Goal: Communication & Community: Answer question/provide support

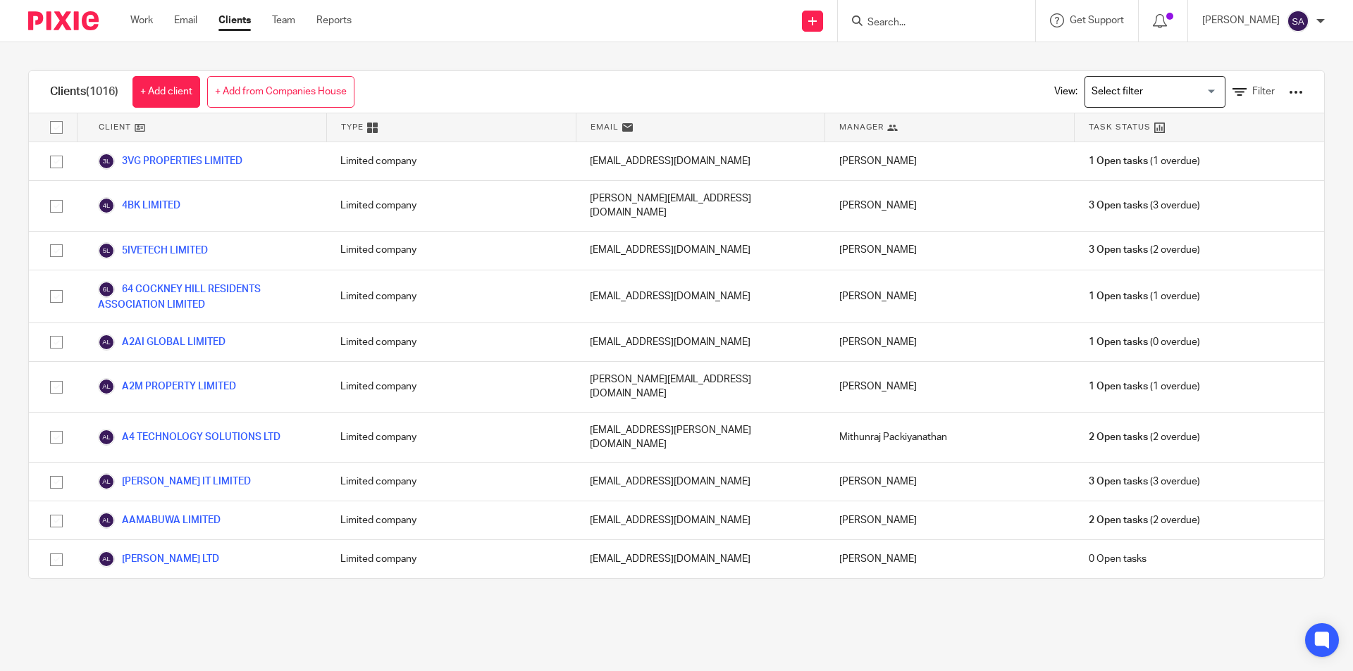
click at [914, 20] on input "Search" at bounding box center [929, 23] width 127 height 13
paste input "GRANALYTICS LTD"
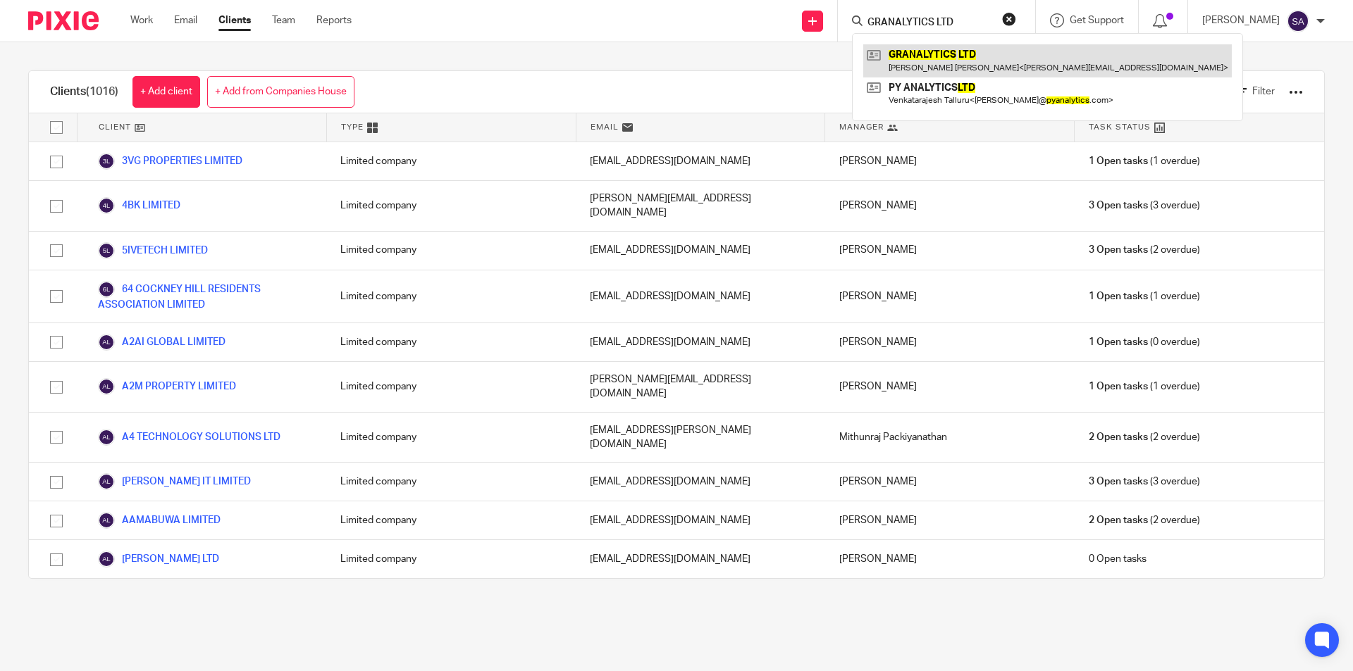
type input "GRANALYTICS LTD"
click at [955, 61] on link at bounding box center [1047, 60] width 368 height 32
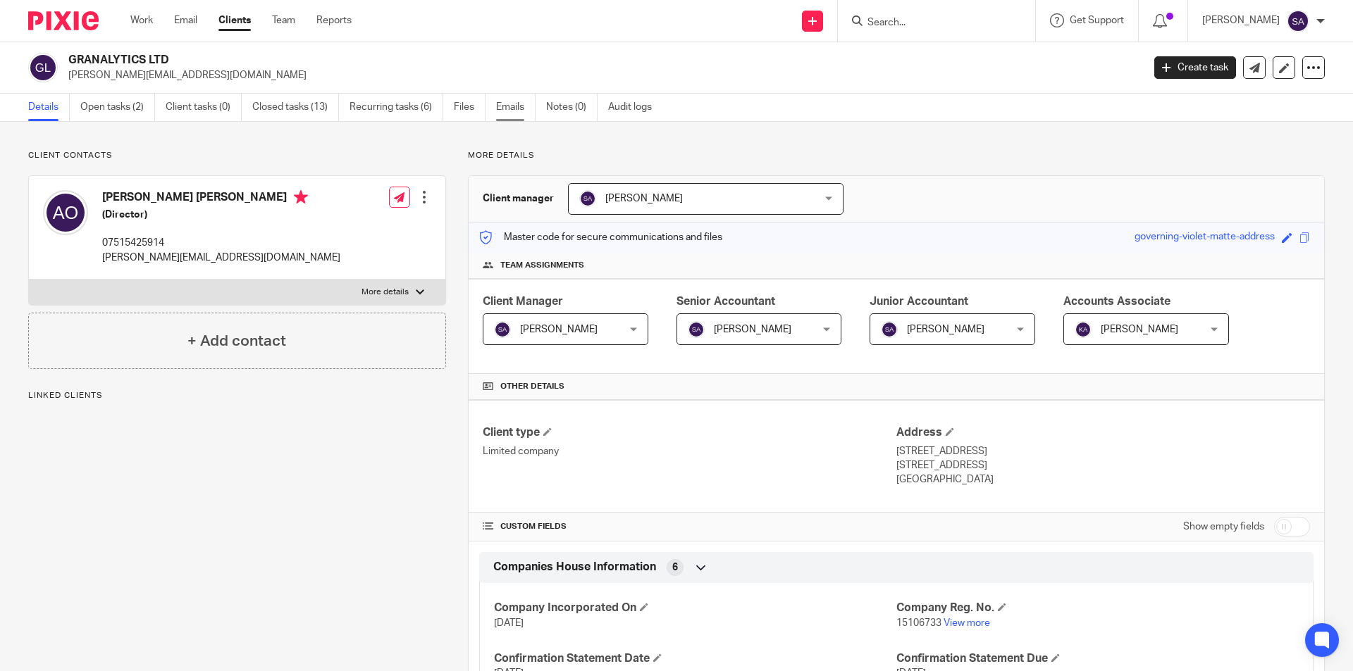
click at [513, 111] on link "Emails" at bounding box center [515, 107] width 39 height 27
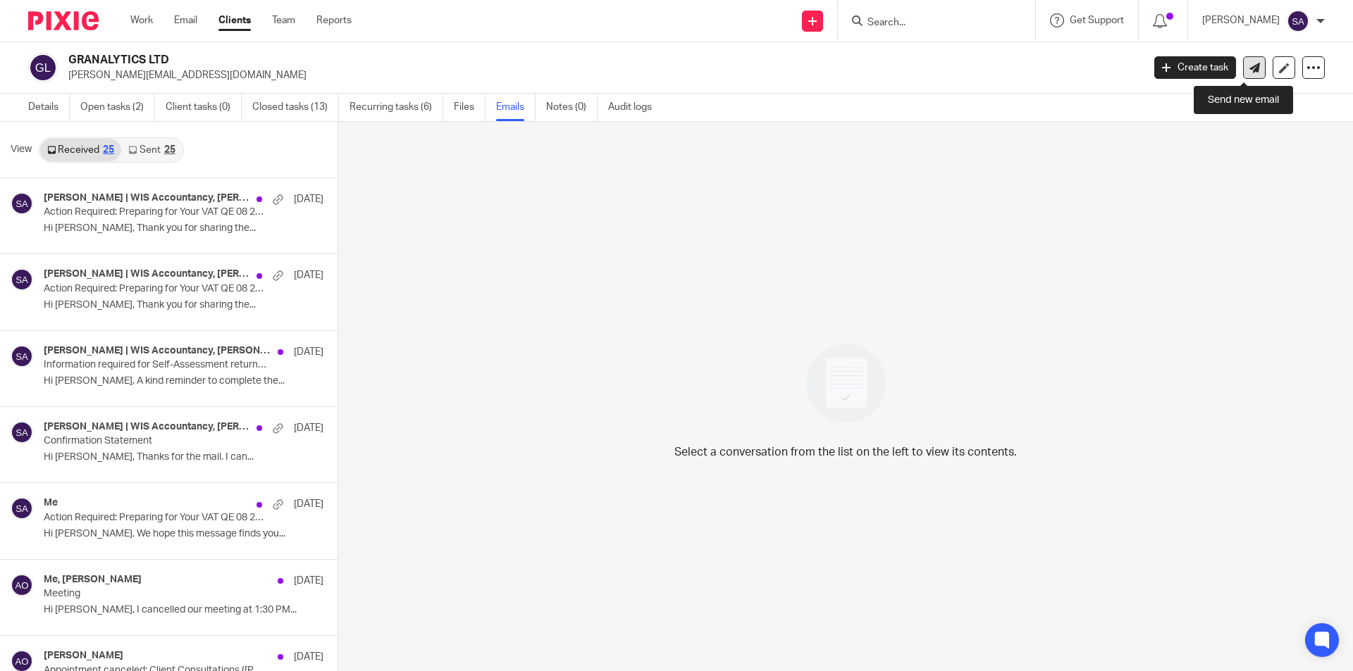
click at [1249, 70] on icon at bounding box center [1254, 68] width 11 height 11
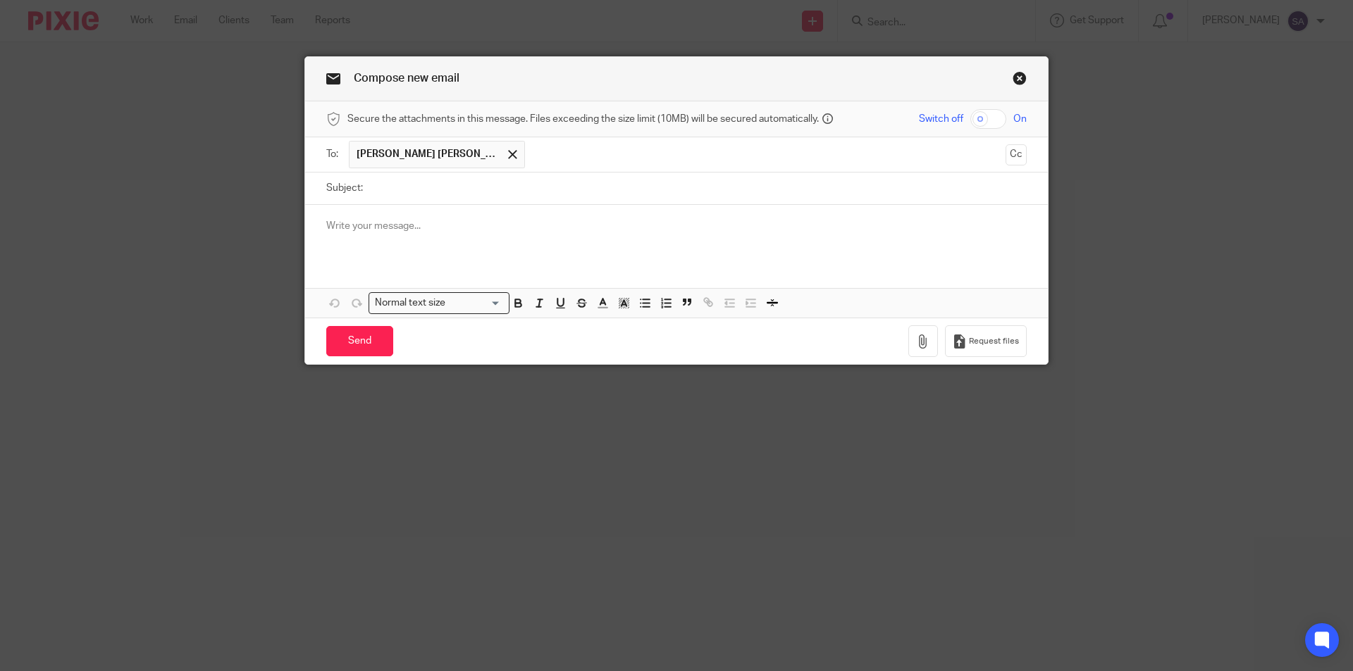
click at [440, 228] on p at bounding box center [676, 226] width 700 height 14
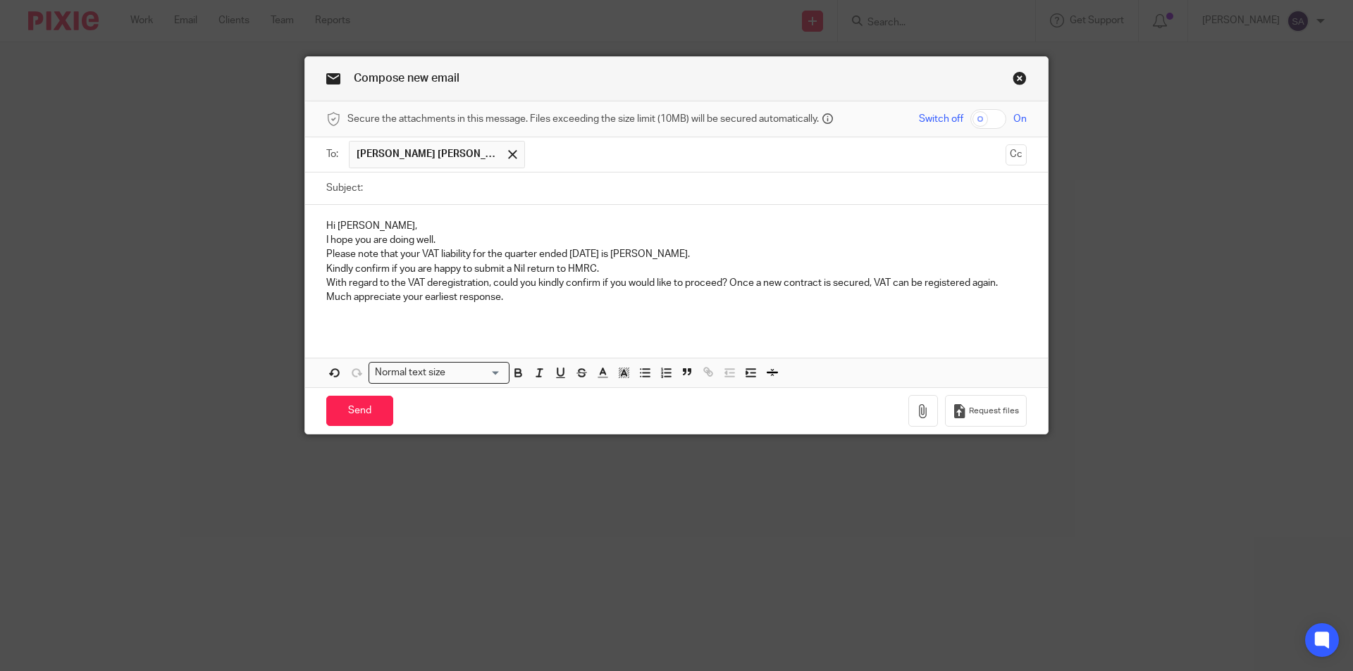
click at [412, 189] on input "Subject:" at bounding box center [698, 189] width 657 height 32
paste input "Nil Return - Approval Email for VAT"
type input "Nil Return - Approval Email for VAT QE 08 2025"
click at [326, 240] on p "I hope you are doing well." at bounding box center [676, 240] width 700 height 14
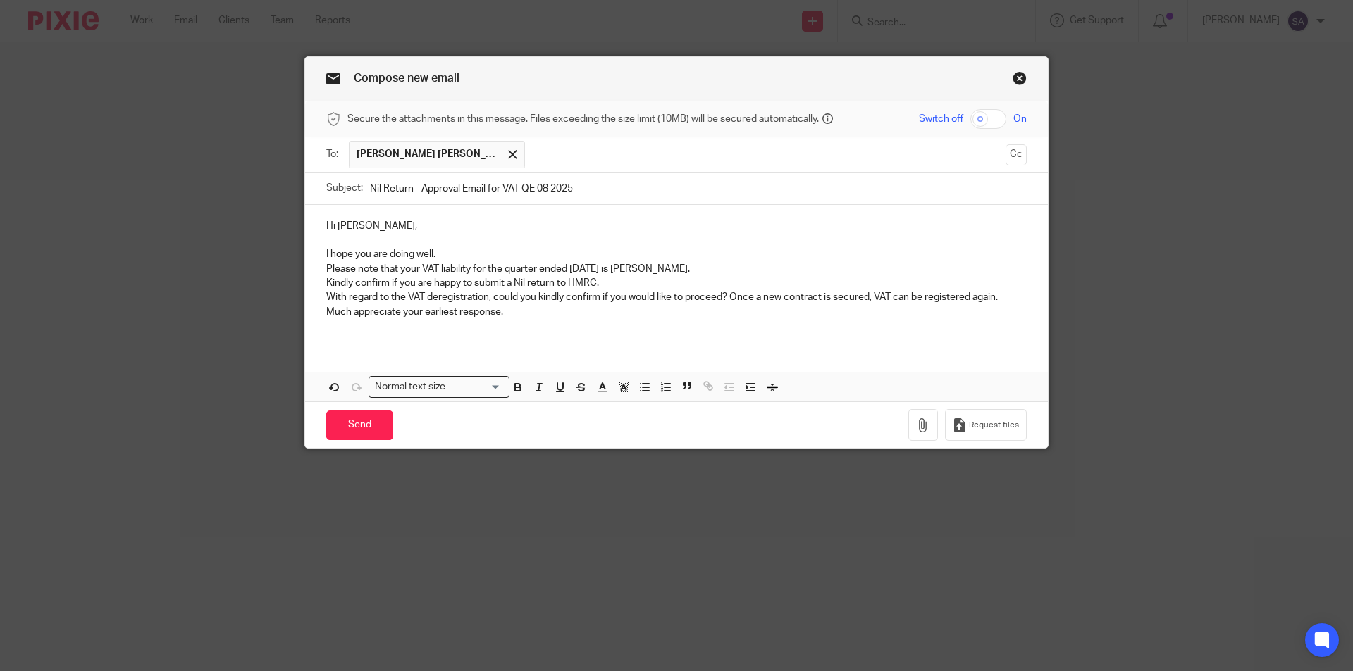
click at [326, 268] on p "Please note that your VAT liability for the quarter ended 31st August 2025 is N…" at bounding box center [676, 269] width 700 height 14
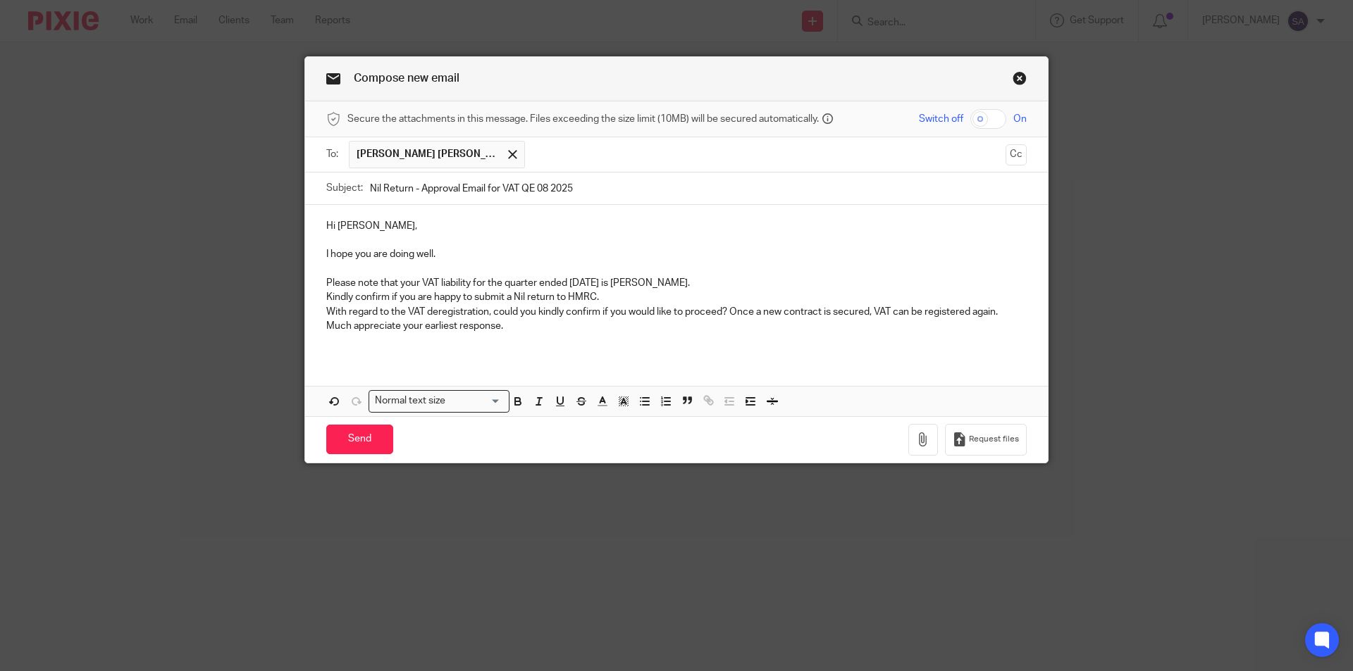
click at [326, 299] on p "Kindly confirm if you are happy to submit a Nil return to HMRC." at bounding box center [676, 297] width 700 height 14
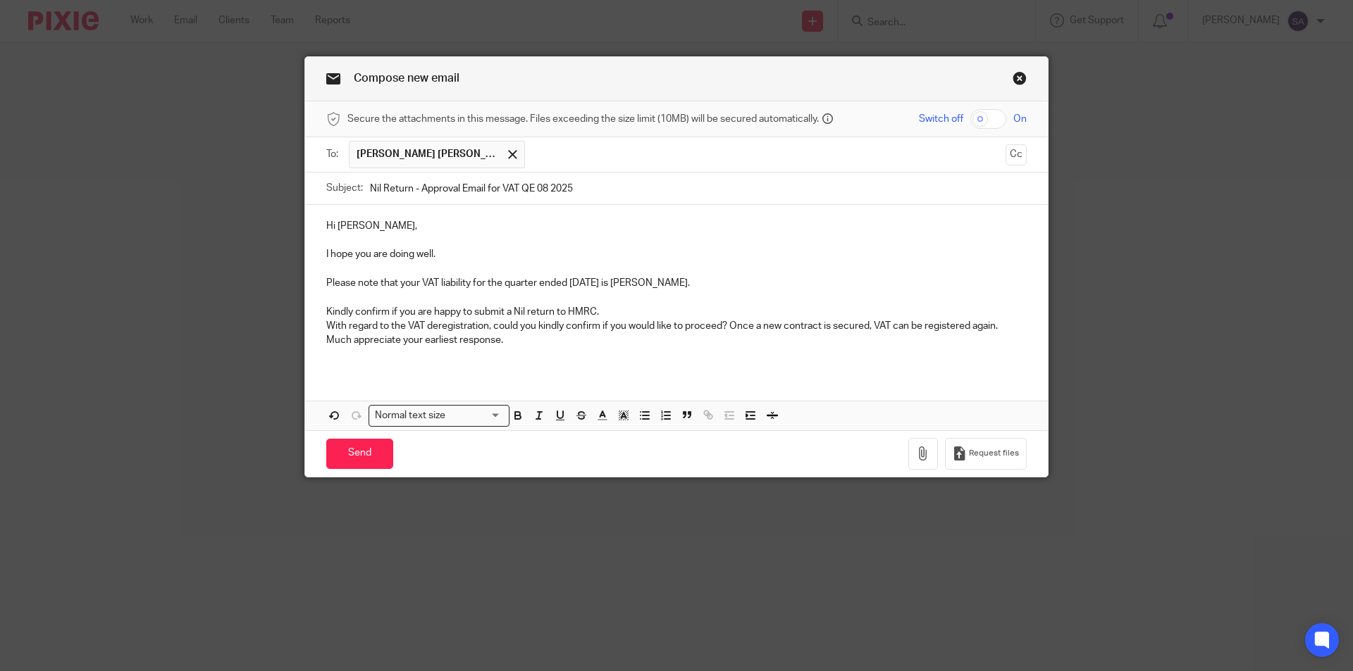
click at [326, 323] on p "With regard to the VAT deregistration, could you kindly confirm if you would li…" at bounding box center [676, 326] width 700 height 14
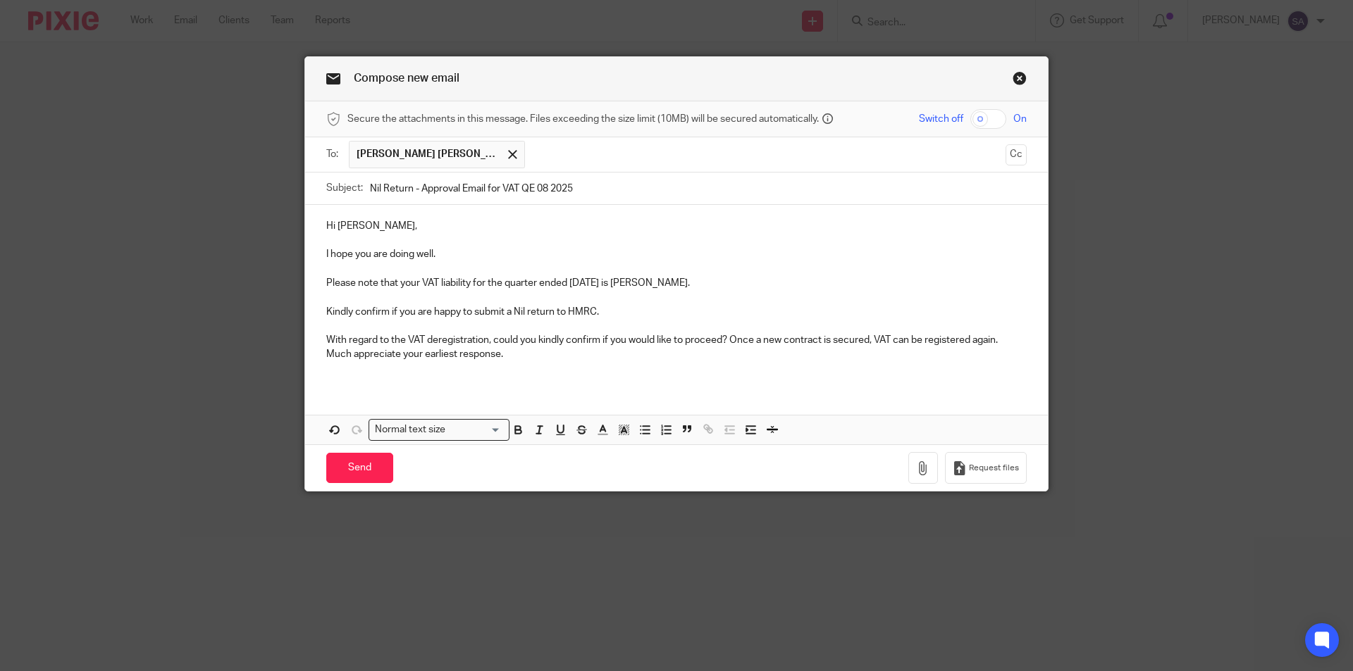
click at [326, 354] on p "Much appreciate your earliest response." at bounding box center [676, 354] width 700 height 14
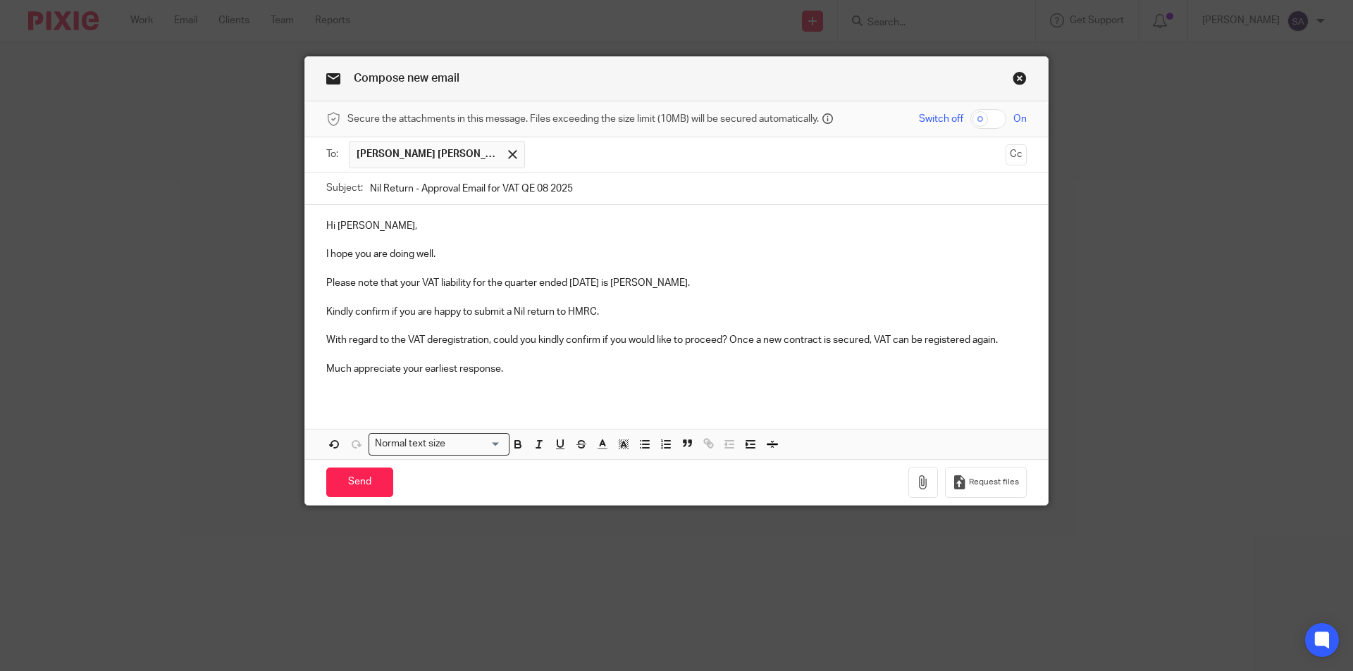
click at [431, 390] on p at bounding box center [676, 383] width 700 height 14
click at [430, 400] on div "Hi Anderson, I hope you are doing well. Please note that your VAT liability for…" at bounding box center [676, 303] width 743 height 196
click at [422, 392] on div "Hi Anderson, I hope you are doing well. Please note that your VAT liability for…" at bounding box center [676, 303] width 743 height 196
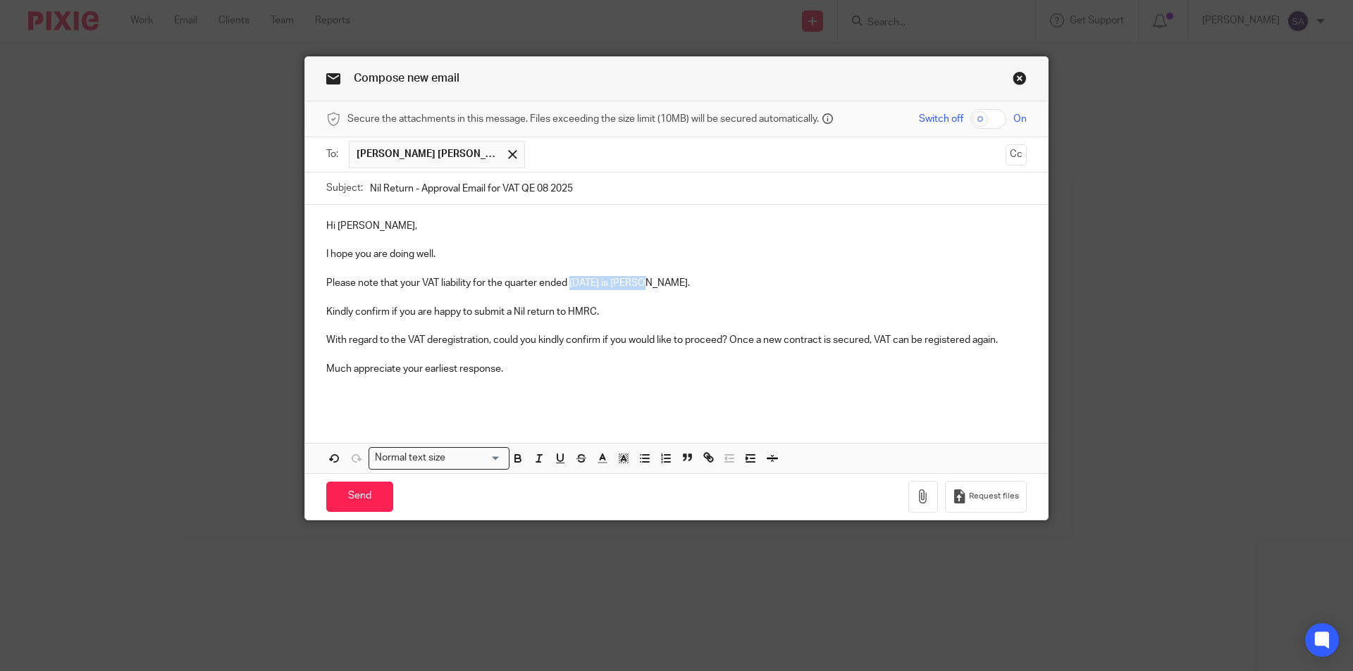
drag, startPoint x: 566, startPoint y: 282, endPoint x: 644, endPoint y: 286, distance: 78.3
click at [644, 286] on p "Please note that your VAT liability for the quarter ended 31st August 2025 is N…" at bounding box center [676, 283] width 700 height 14
click at [516, 460] on icon "button" at bounding box center [518, 461] width 6 height 4
click at [669, 299] on p at bounding box center [676, 297] width 700 height 14
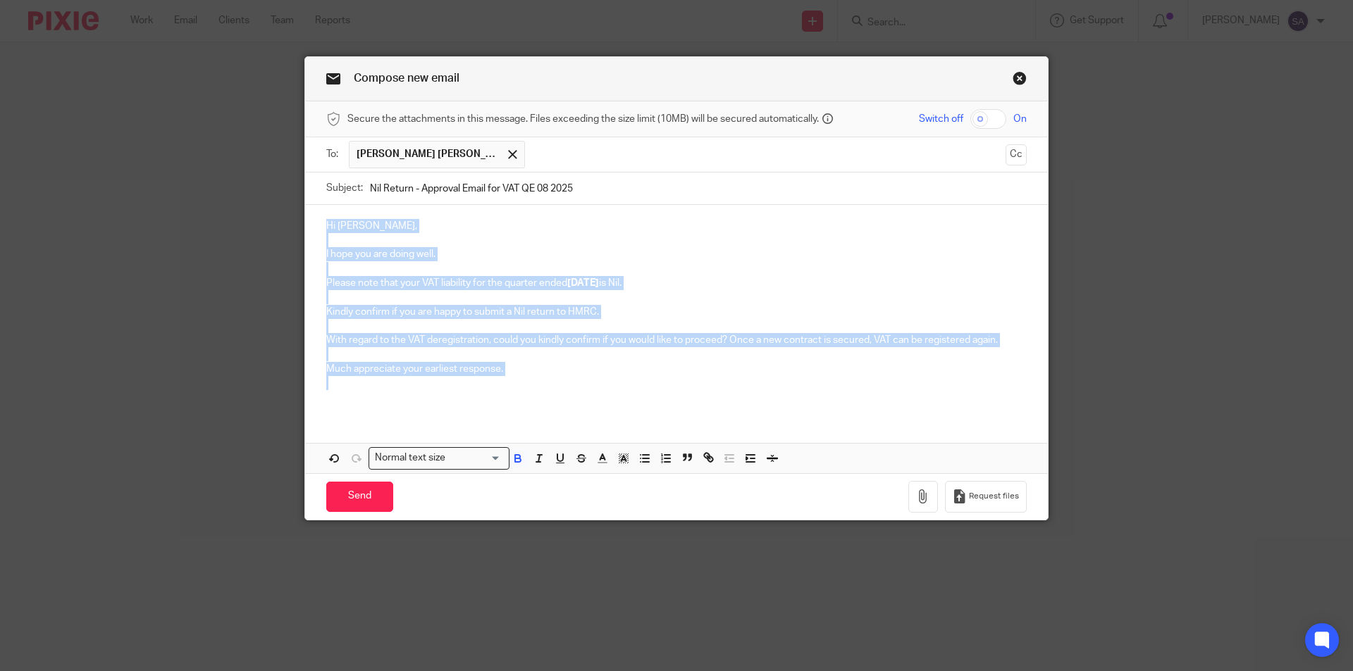
drag, startPoint x: 322, startPoint y: 223, endPoint x: 537, endPoint y: 389, distance: 271.2
click at [537, 389] on div "Hi Anderson, I hope you are doing well. Please note that your VAT liability for…" at bounding box center [676, 310] width 743 height 210
copy div "Hi Anderson, I hope you are doing well. Please note that your VAT liability for…"
click at [537, 389] on p at bounding box center [676, 383] width 700 height 14
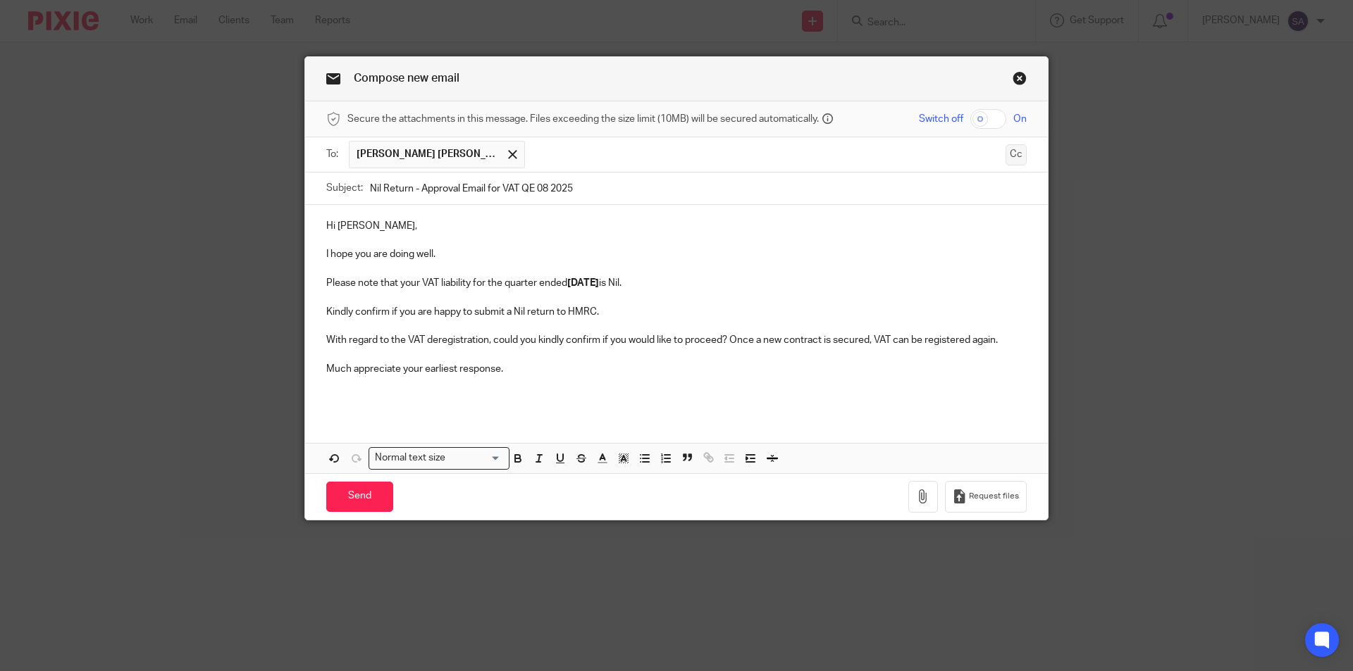
click at [1013, 154] on button "Cc" at bounding box center [1015, 154] width 21 height 21
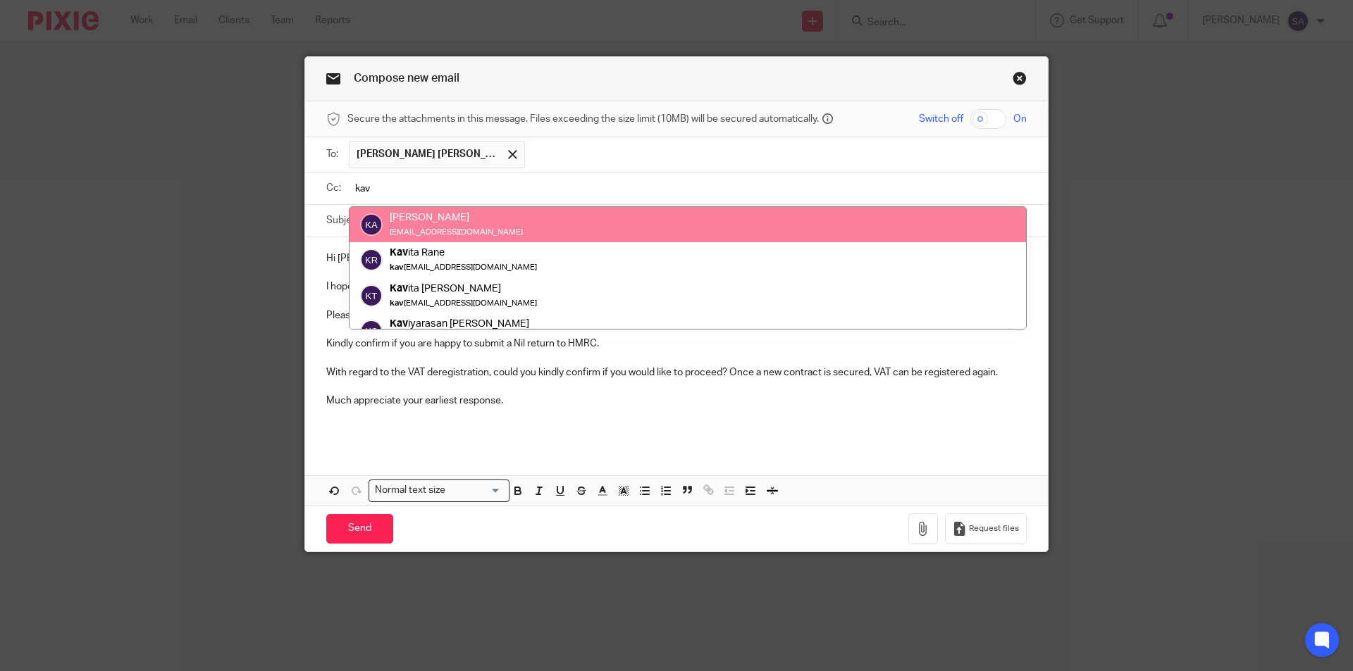
type input "kav"
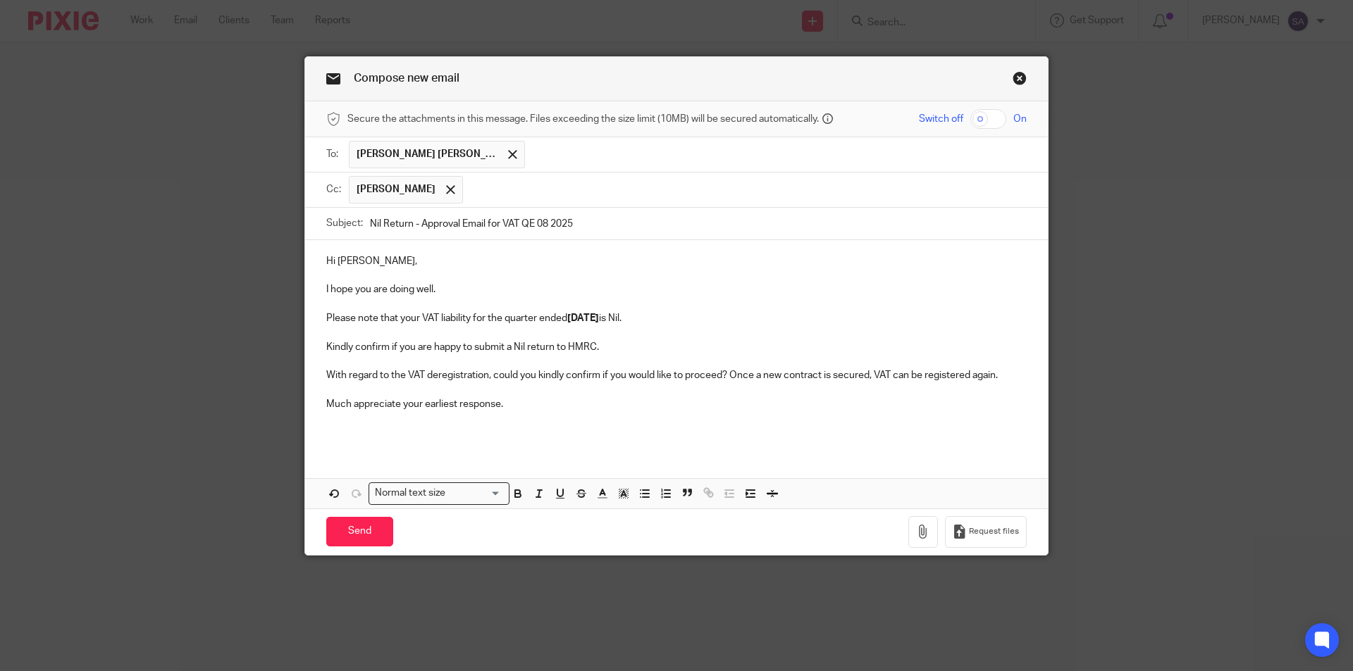
click at [529, 190] on input "text" at bounding box center [745, 189] width 550 height 27
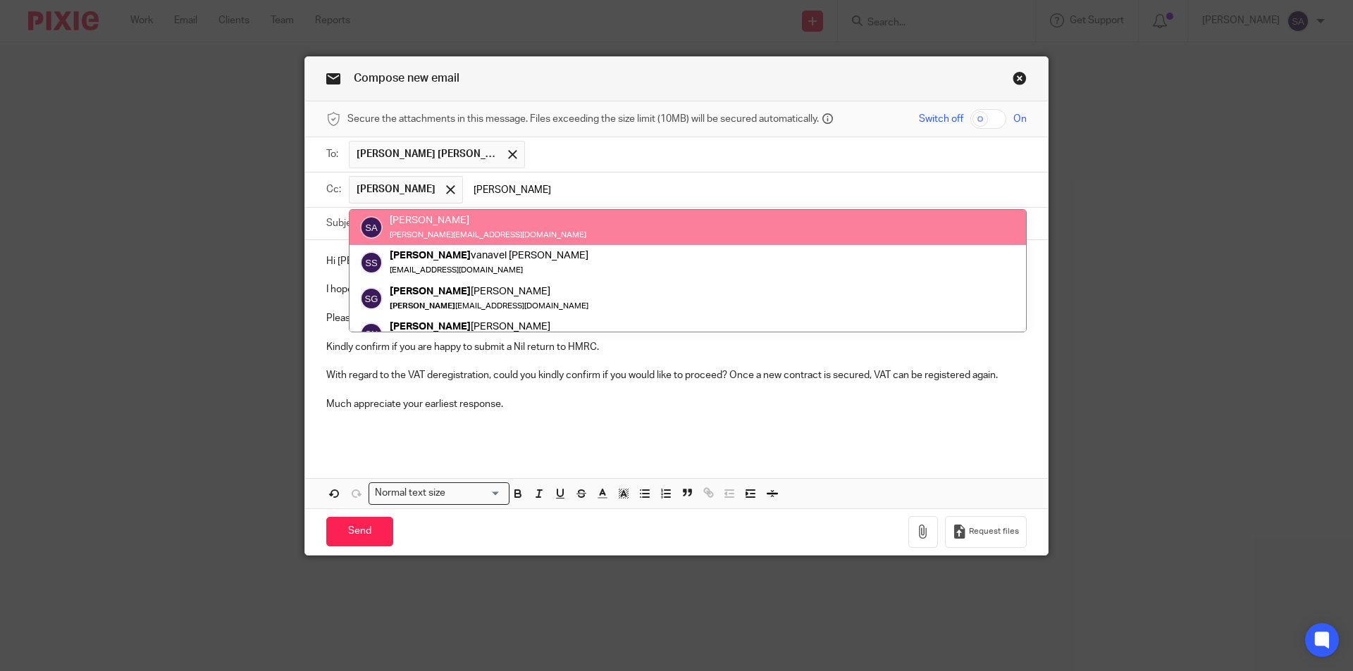
type input "sara"
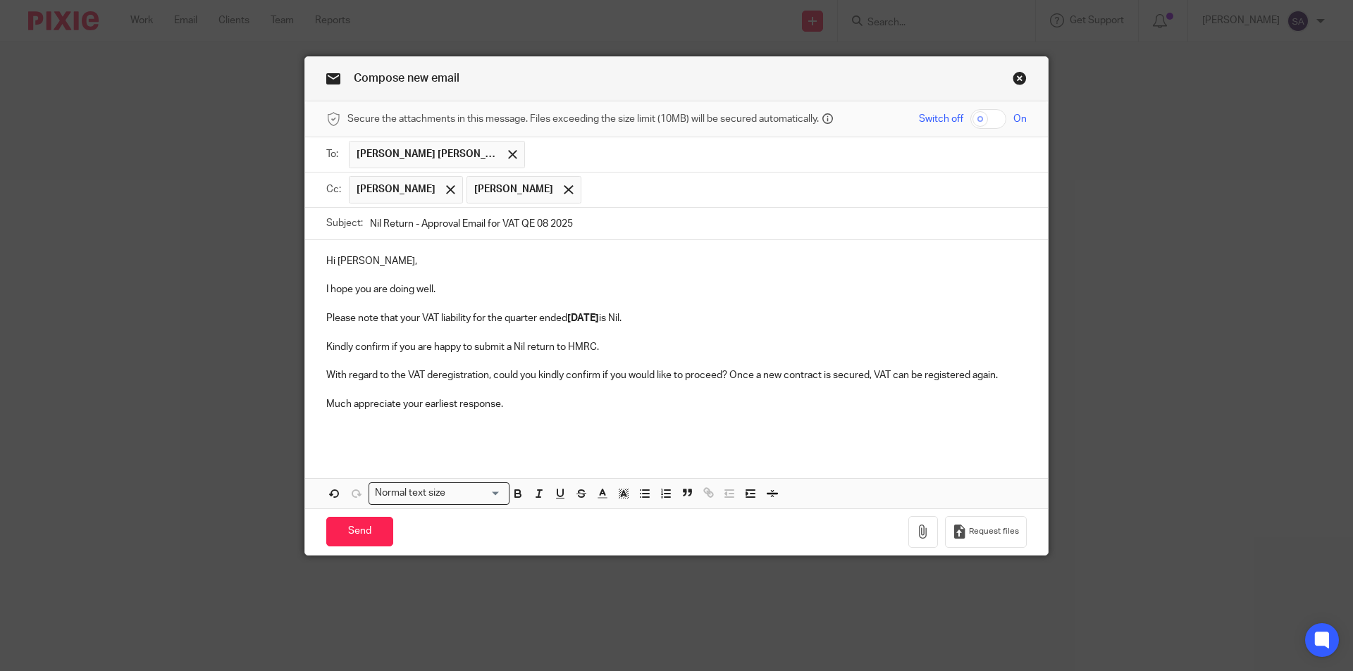
click at [610, 186] on input "text" at bounding box center [804, 189] width 433 height 27
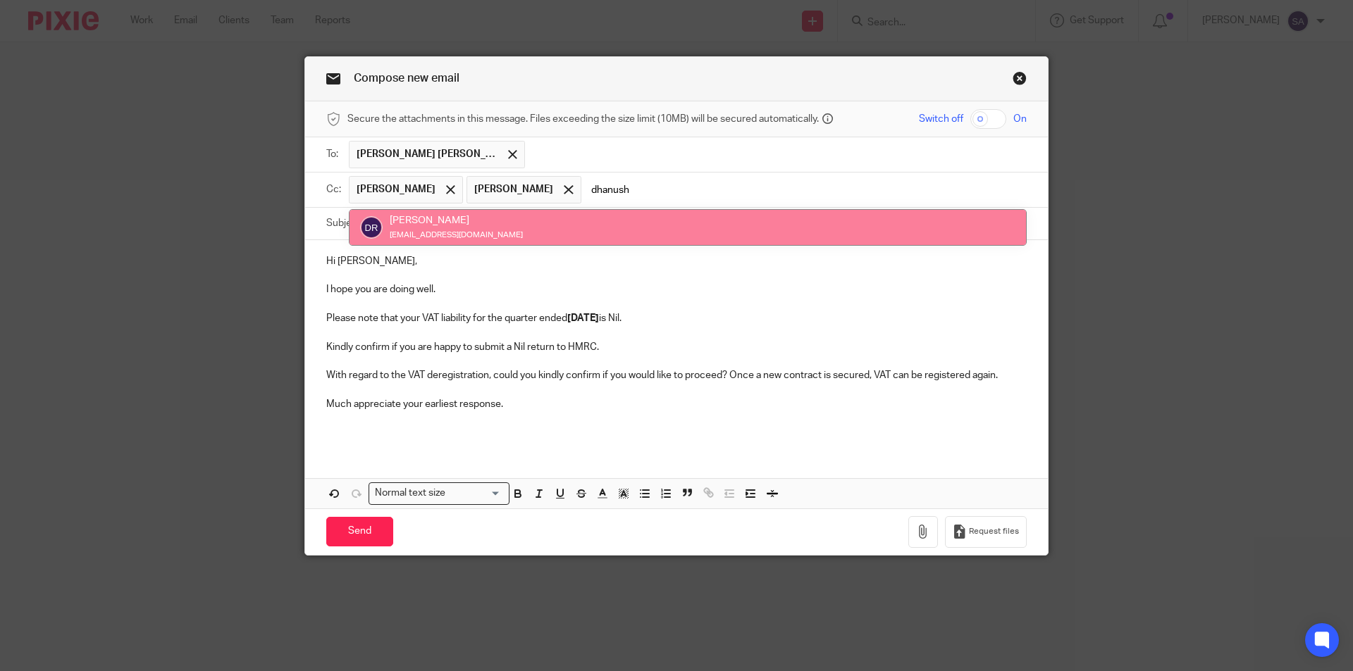
type input "dhanush"
